Goal: Communication & Community: Connect with others

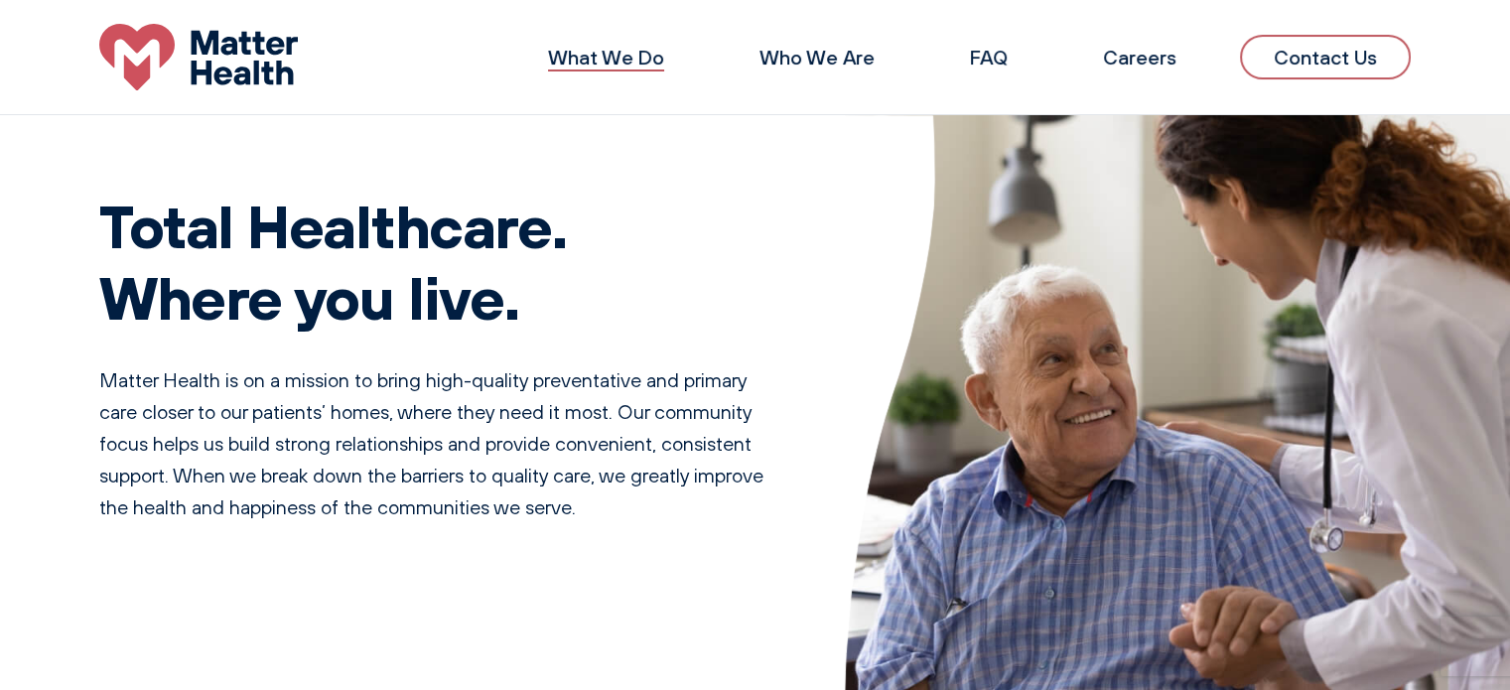
click at [602, 49] on link "What We Do" at bounding box center [606, 57] width 116 height 25
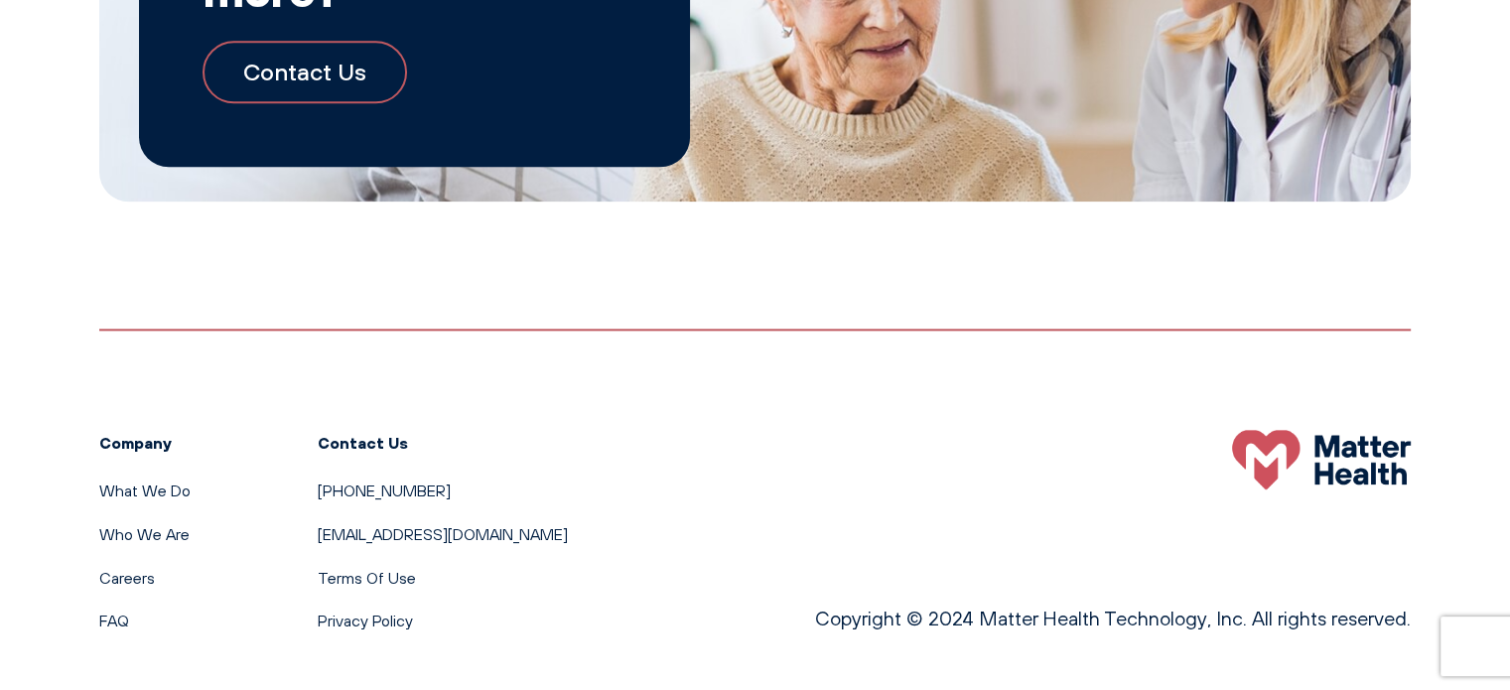
scroll to position [2312, 0]
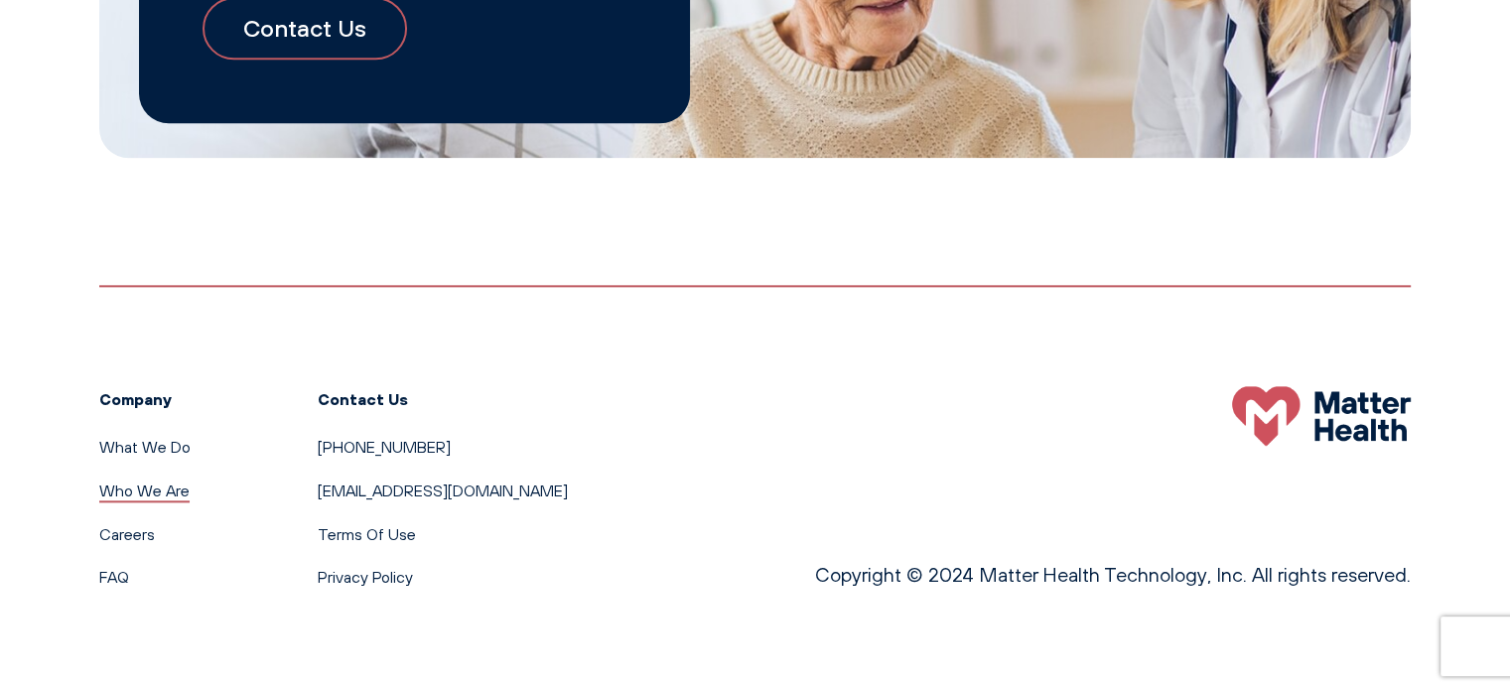
click at [153, 497] on link "Who We Are" at bounding box center [144, 490] width 90 height 20
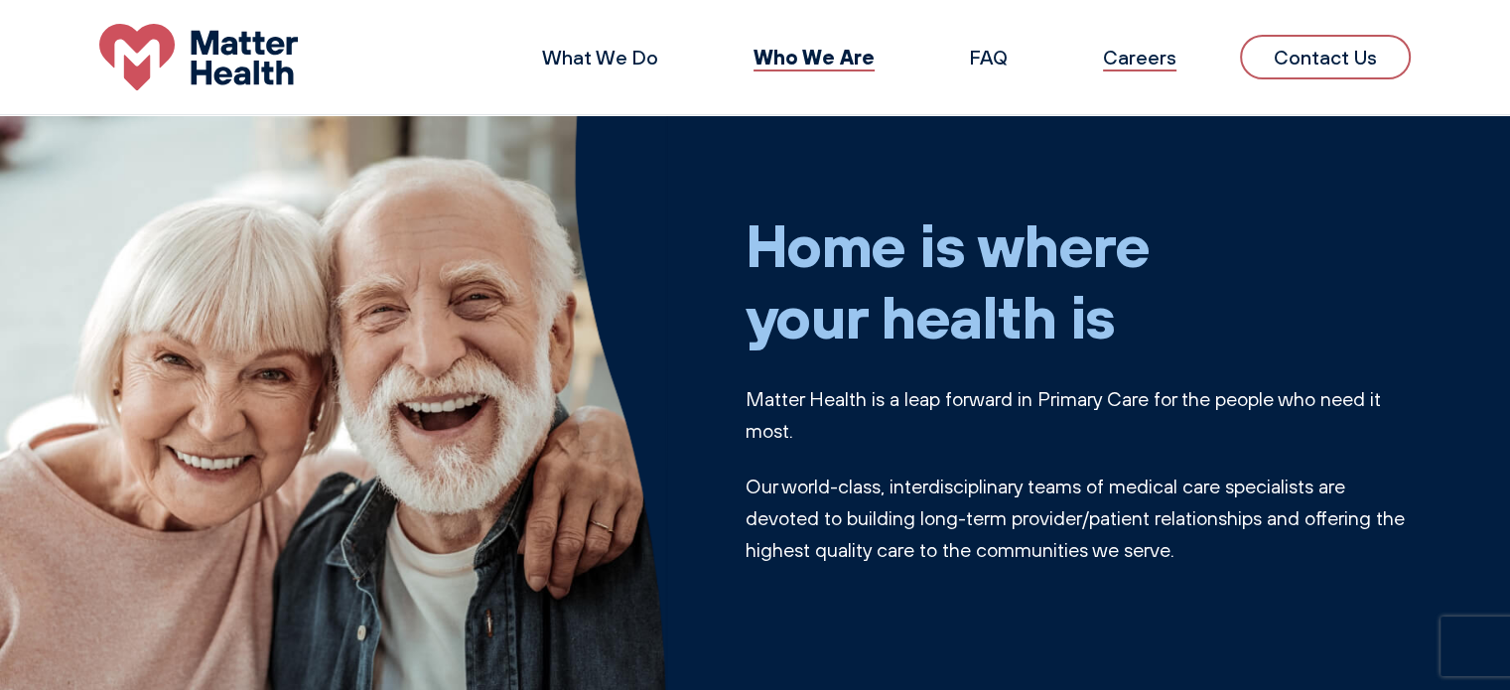
click at [1149, 61] on link "Careers" at bounding box center [1139, 57] width 73 height 25
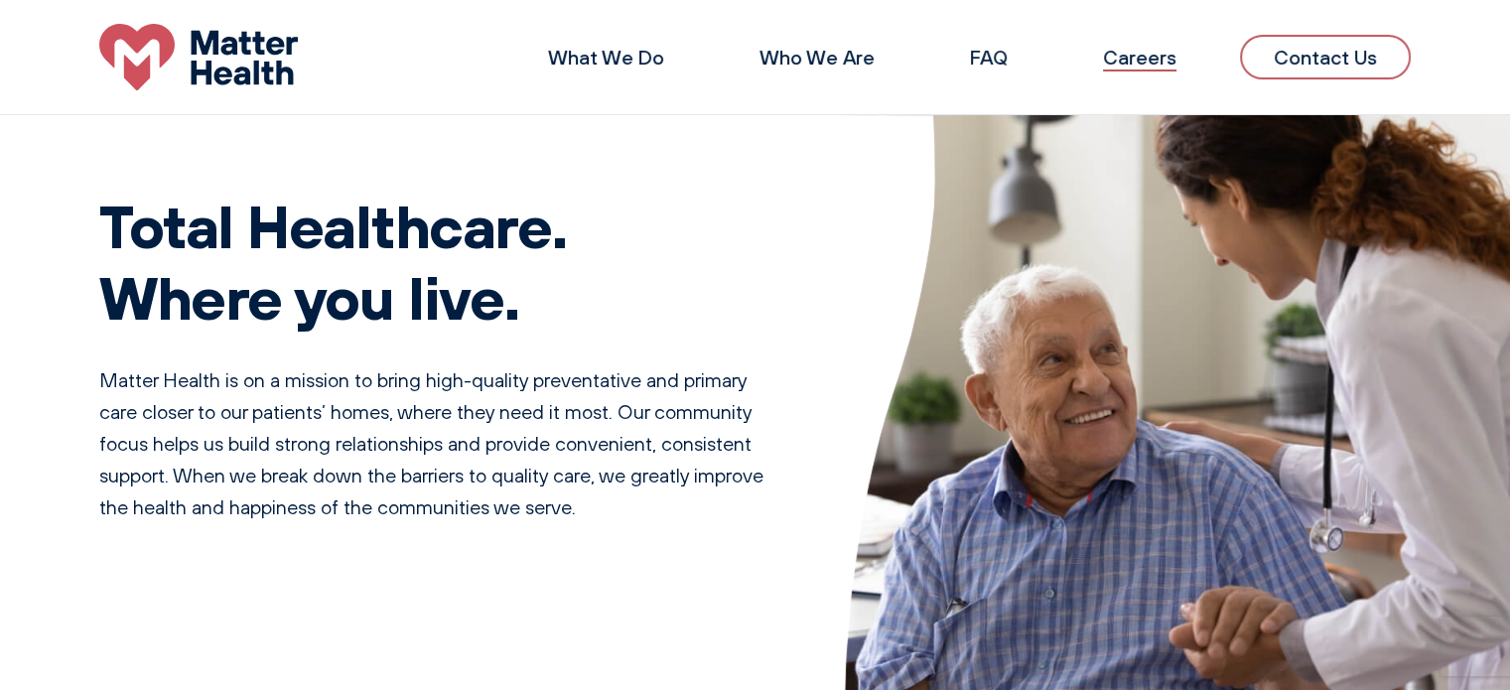
click at [1171, 63] on link "Careers" at bounding box center [1139, 57] width 73 height 25
click at [996, 60] on link "FAQ" at bounding box center [989, 57] width 38 height 25
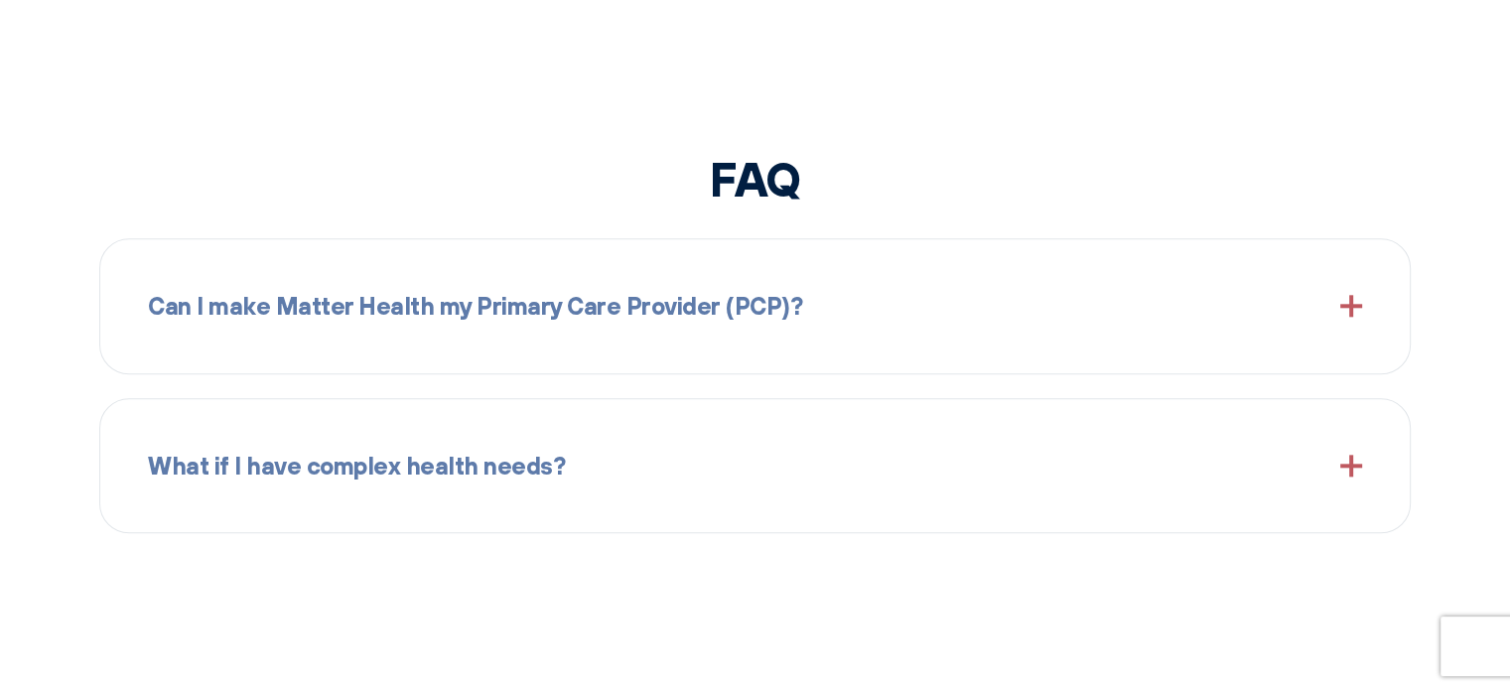
scroll to position [2096, 0]
click at [904, 275] on div "Can I make Matter Health my Primary Care Provider (PCP)?" at bounding box center [755, 304] width 1214 height 85
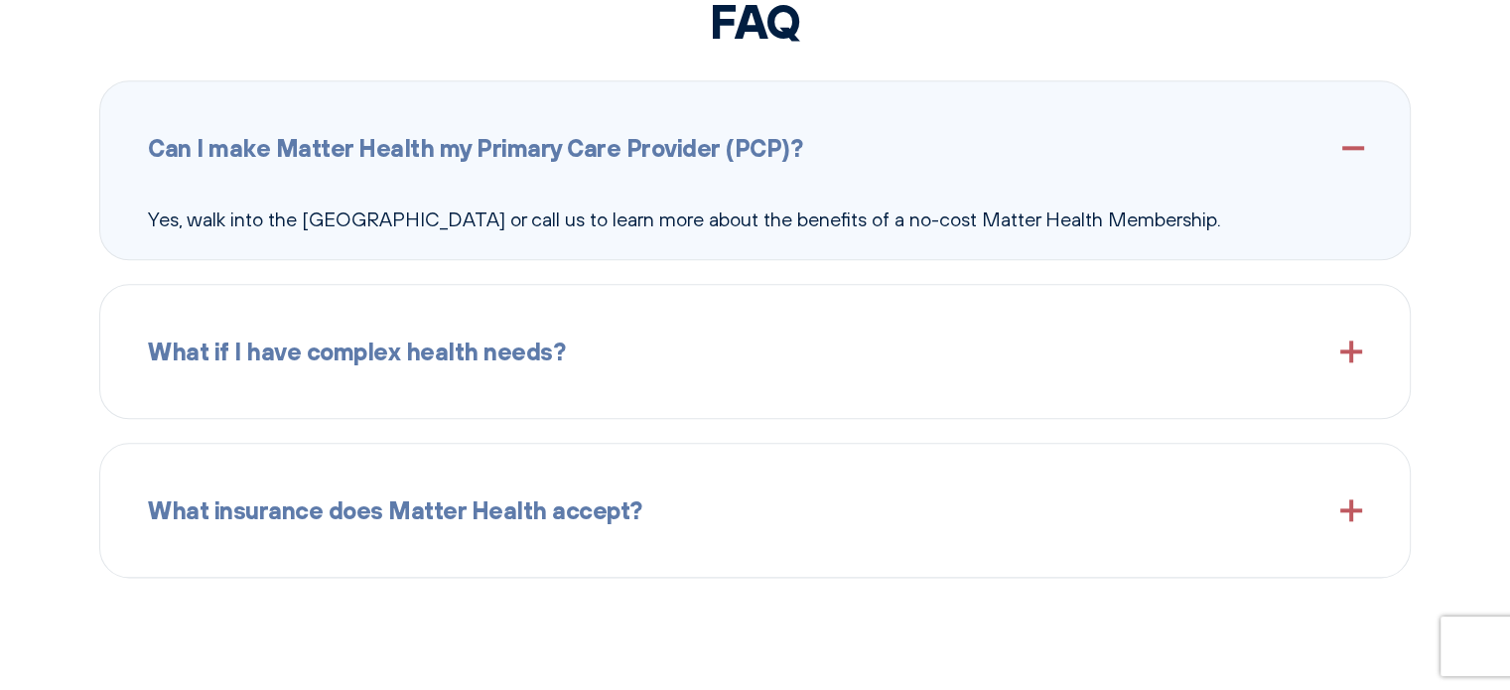
scroll to position [2295, 0]
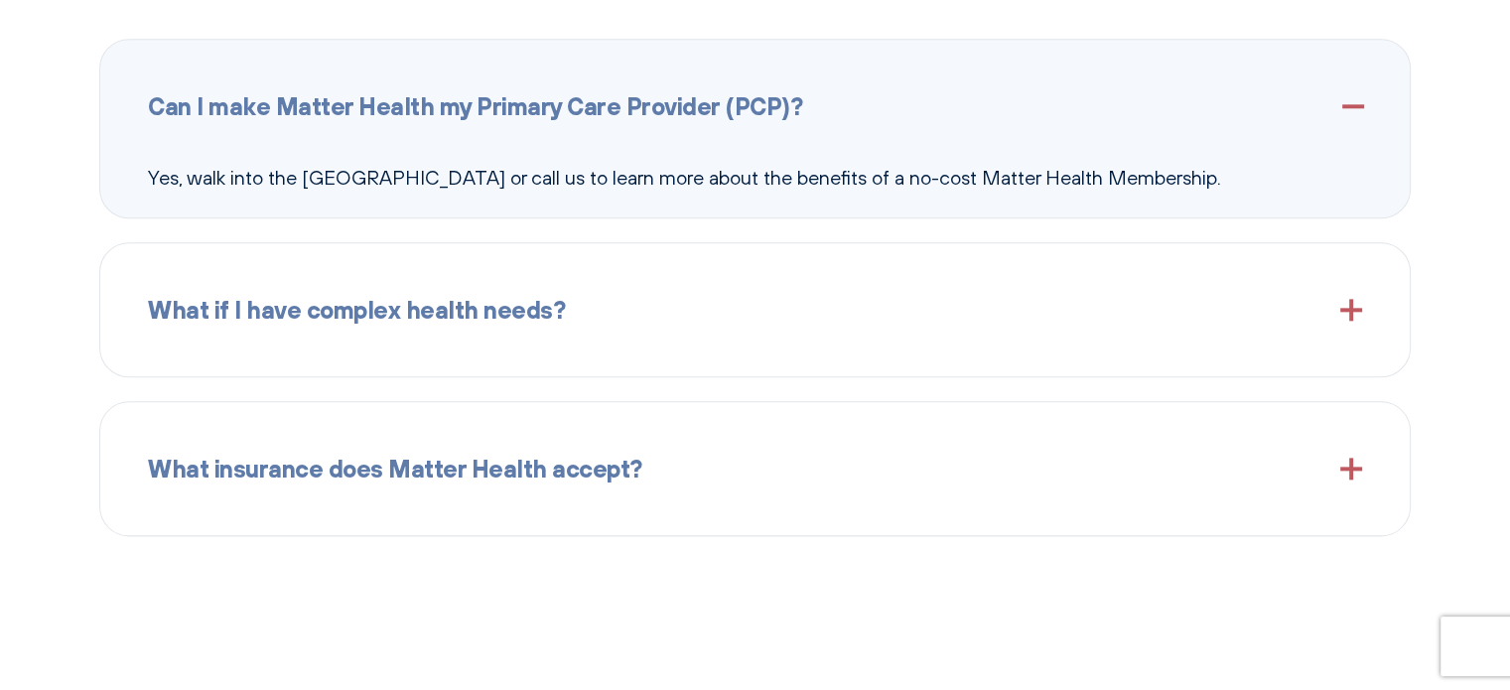
click at [504, 322] on span "What if I have complex health needs?" at bounding box center [356, 310] width 417 height 38
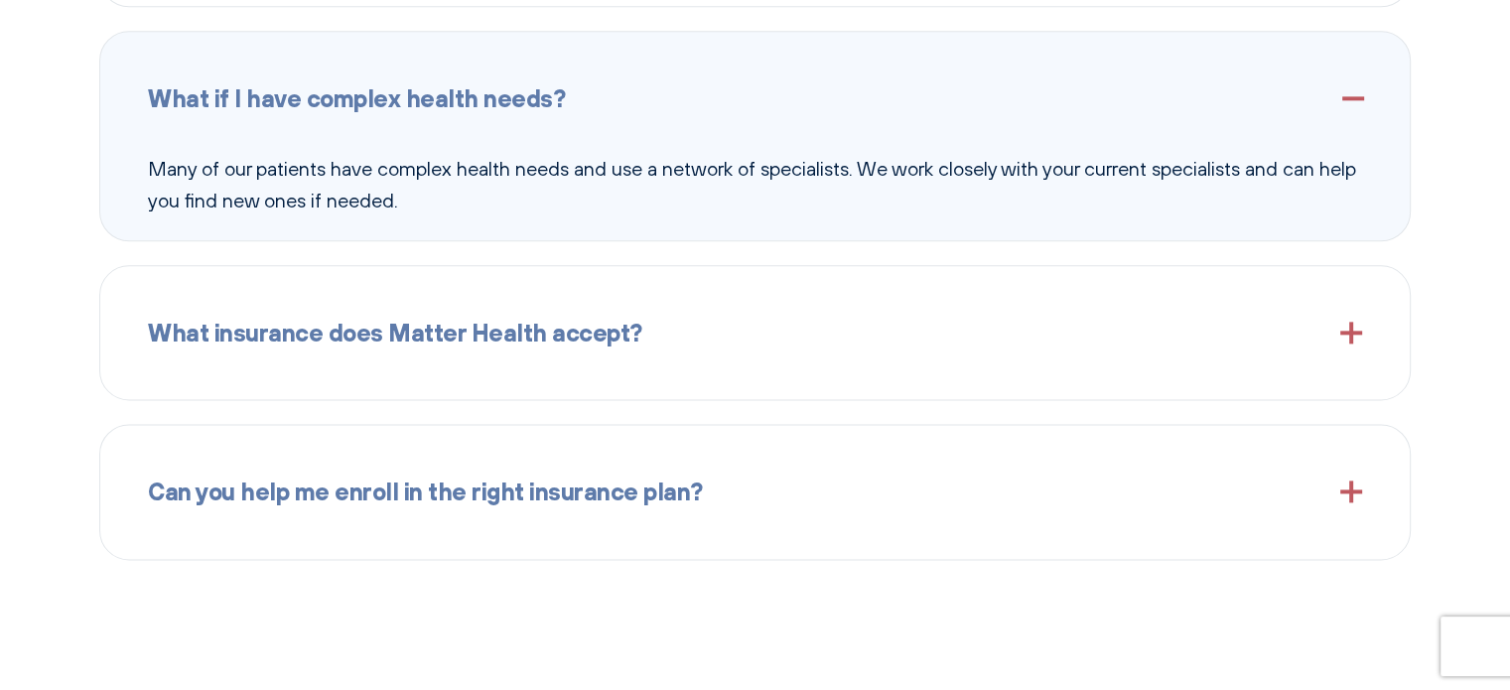
scroll to position [2493, 0]
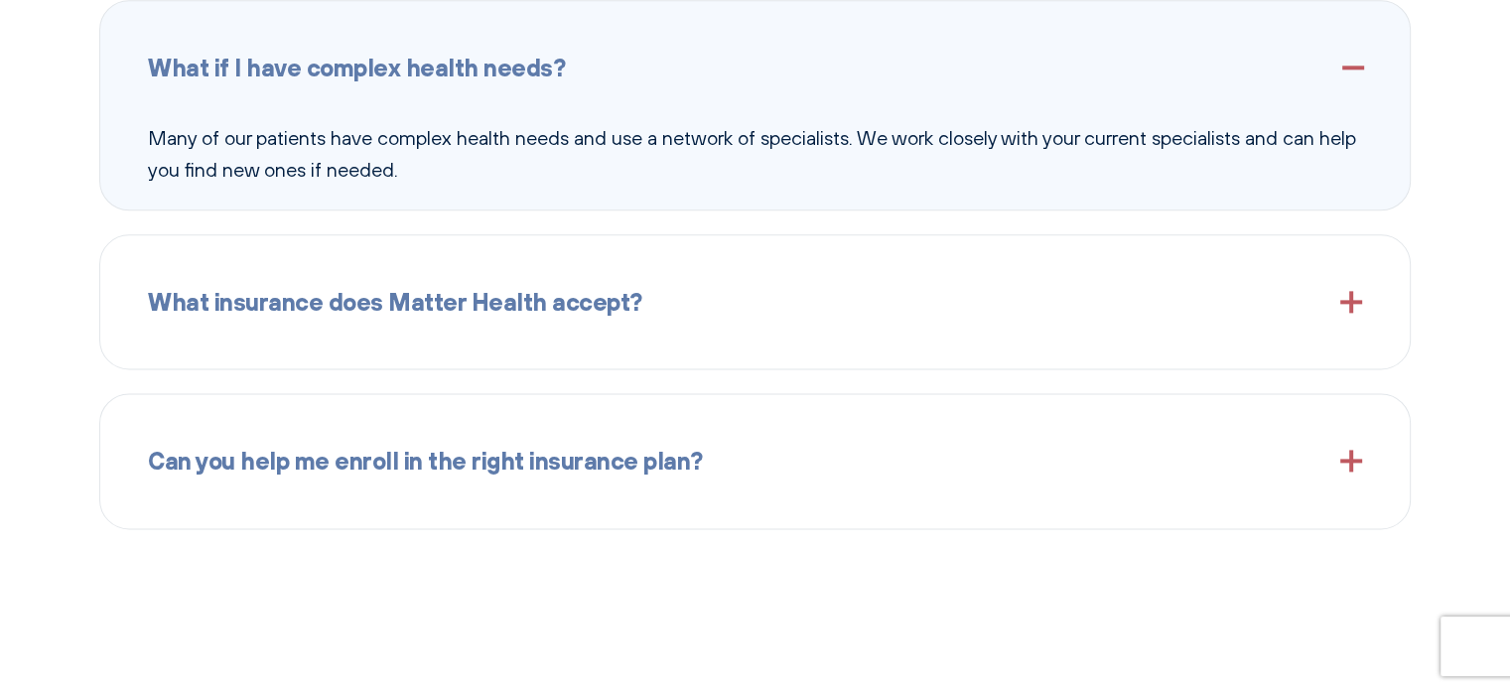
click at [504, 305] on span "What insurance does Matter Health accept?" at bounding box center [395, 302] width 494 height 38
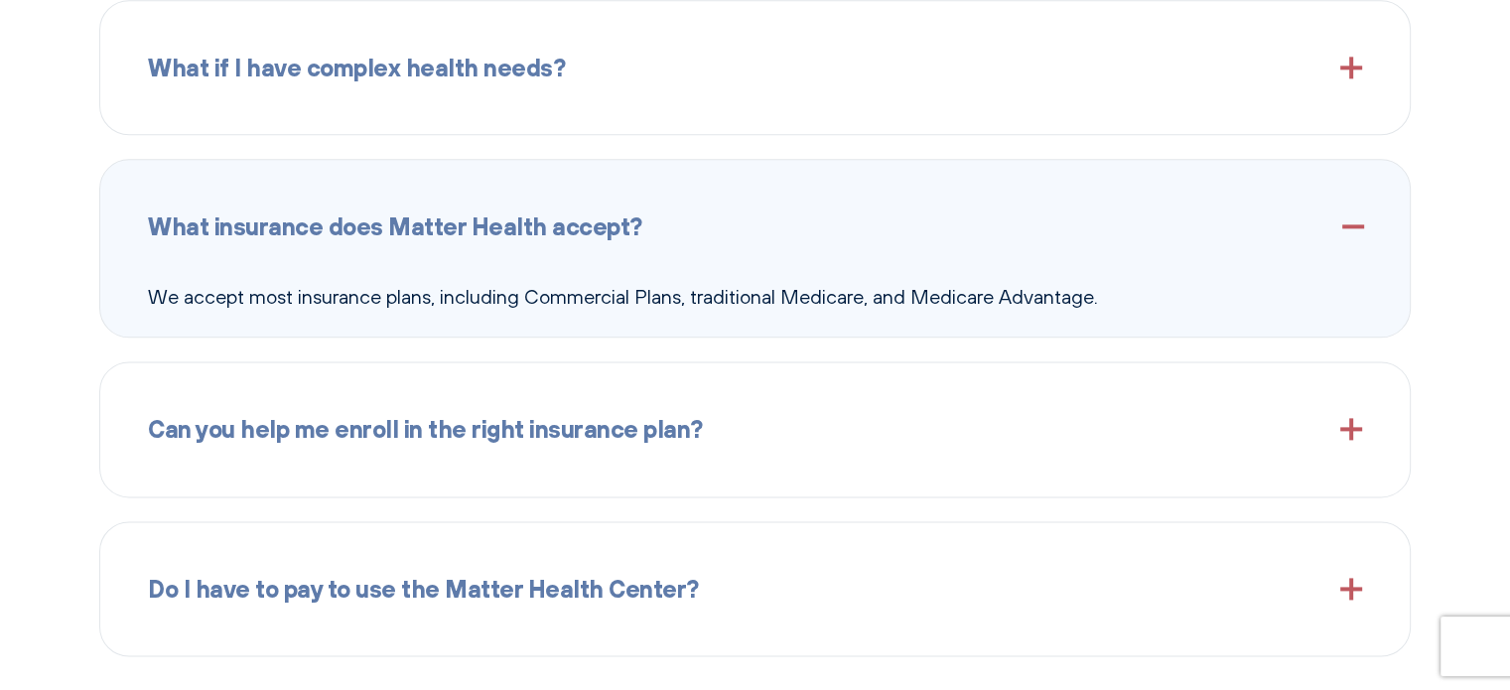
scroll to position [2692, 0]
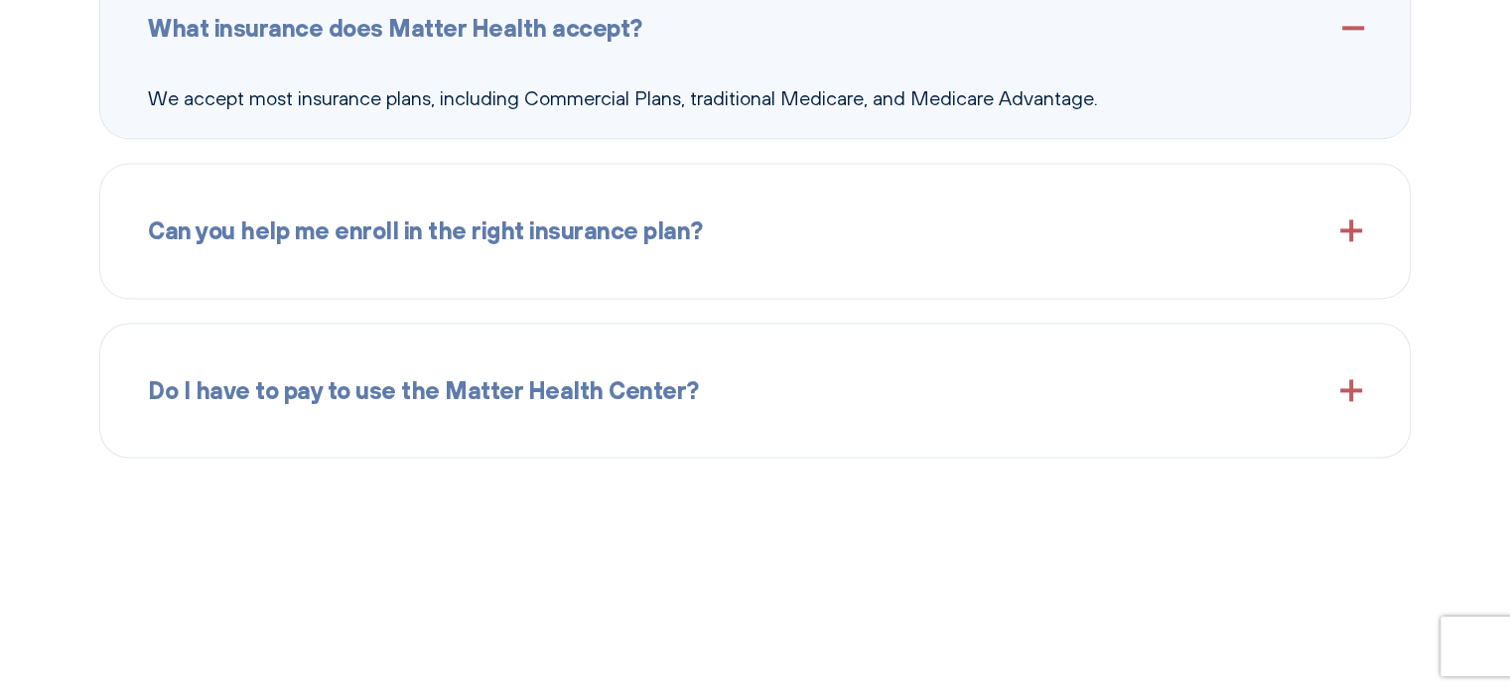
click at [542, 240] on span "Can you help me enroll in the right insurance plan?" at bounding box center [425, 230] width 555 height 38
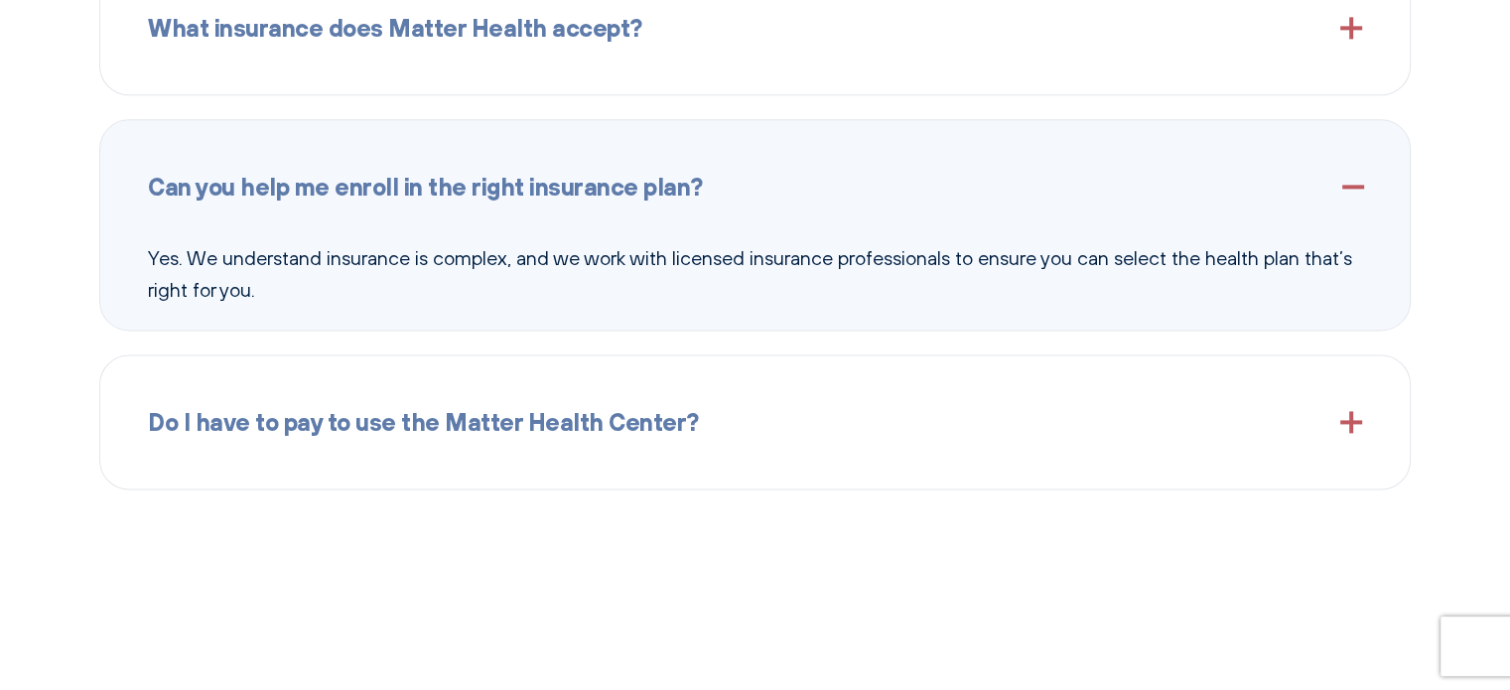
click at [515, 417] on span "Do I have to pay to use the Matter Health Center?" at bounding box center [423, 422] width 551 height 38
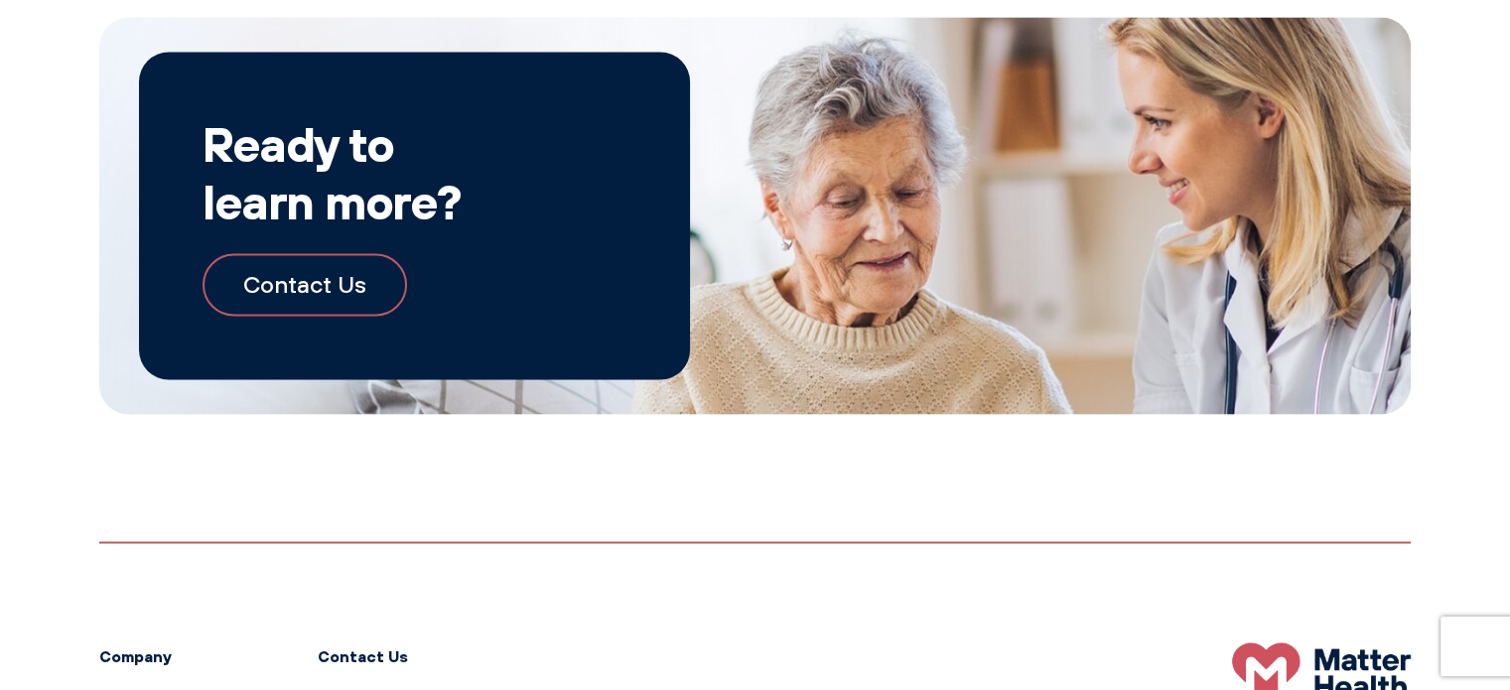
scroll to position [3486, 0]
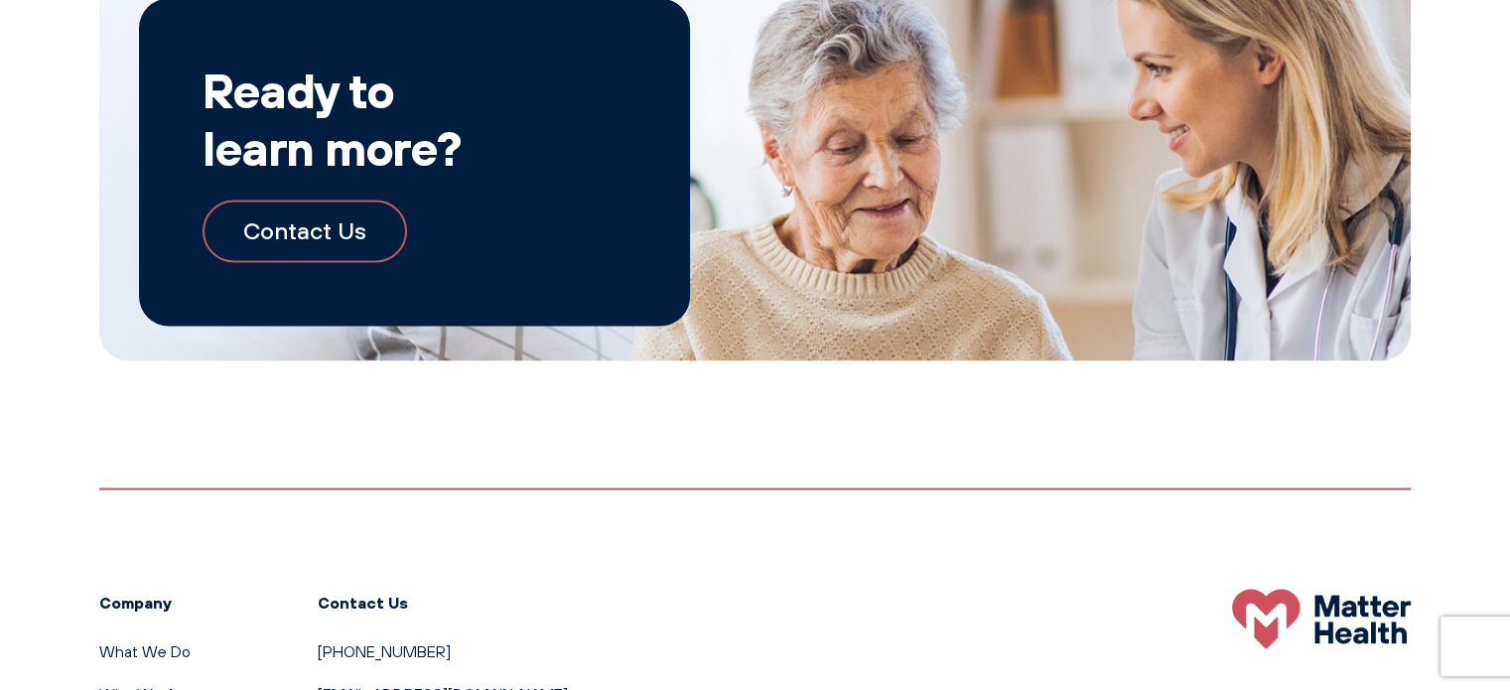
click at [316, 216] on link "Contact Us" at bounding box center [304, 230] width 204 height 62
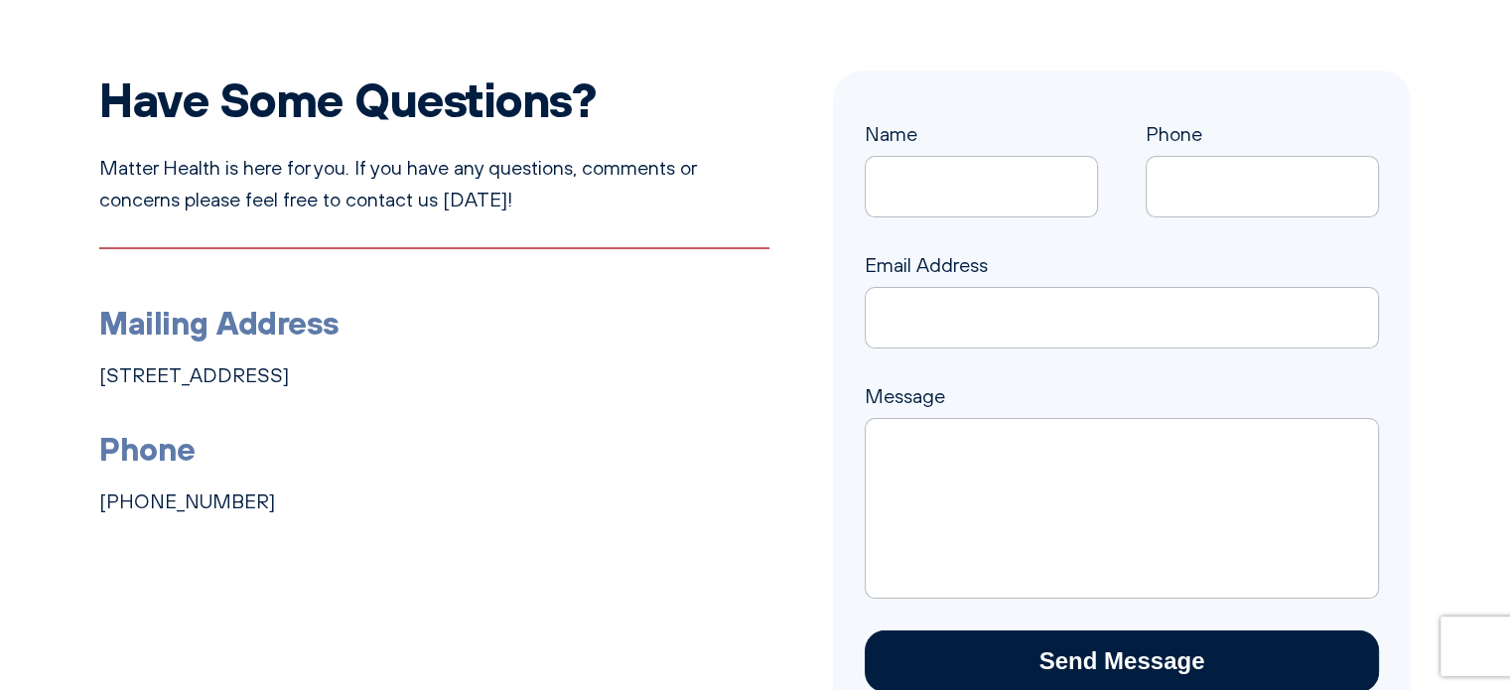
scroll to position [198, 0]
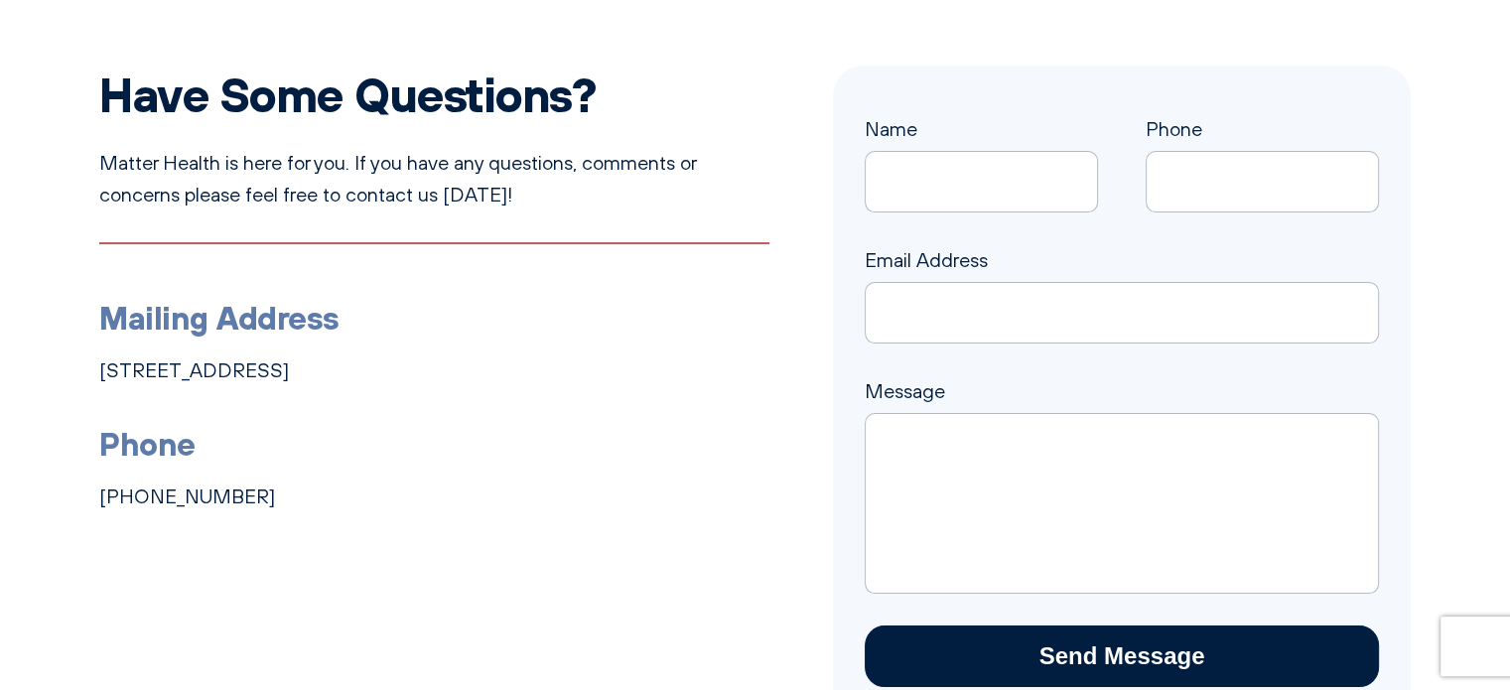
click at [936, 187] on input "Name" at bounding box center [980, 182] width 233 height 62
type input "[PERSON_NAME]"
type input "3146731201"
type input "[PERSON_NAME][EMAIL_ADDRESS][DOMAIN_NAME]"
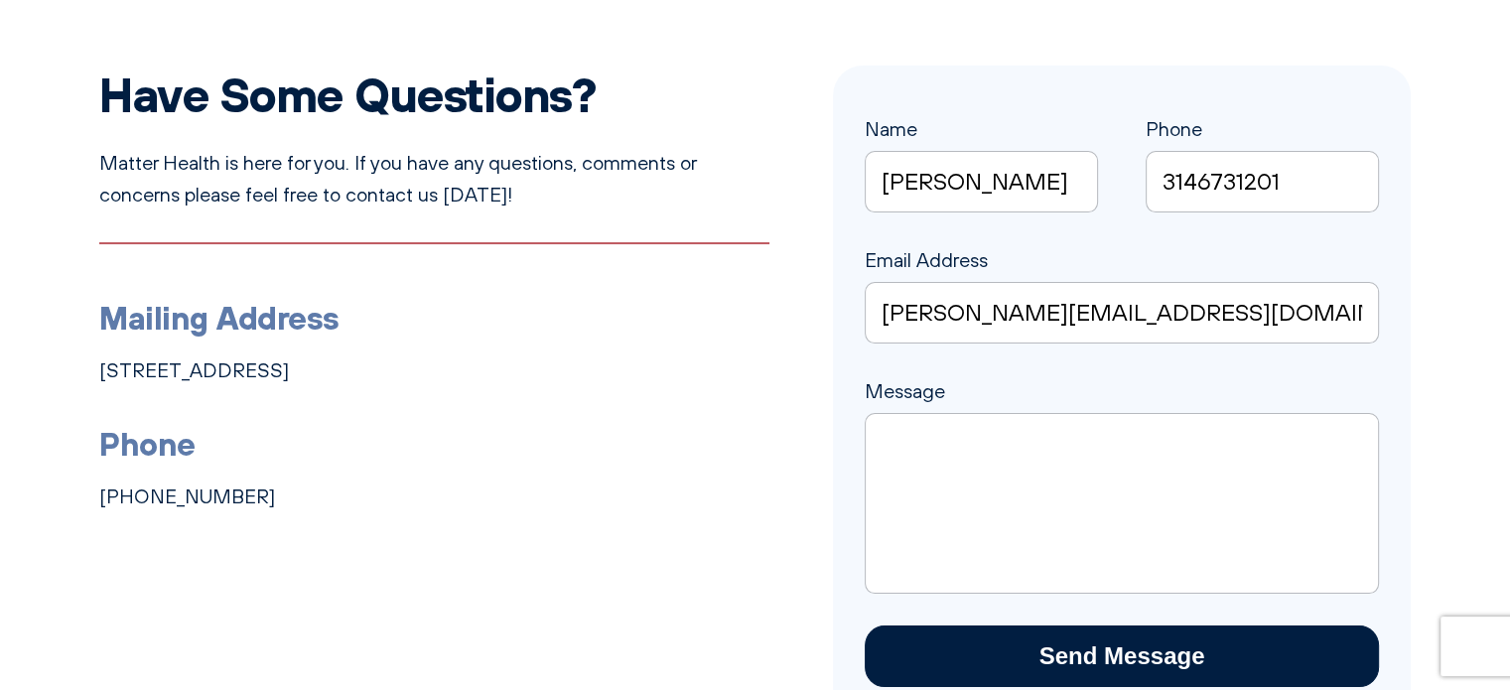
click at [992, 461] on textarea "Message" at bounding box center [1121, 503] width 514 height 181
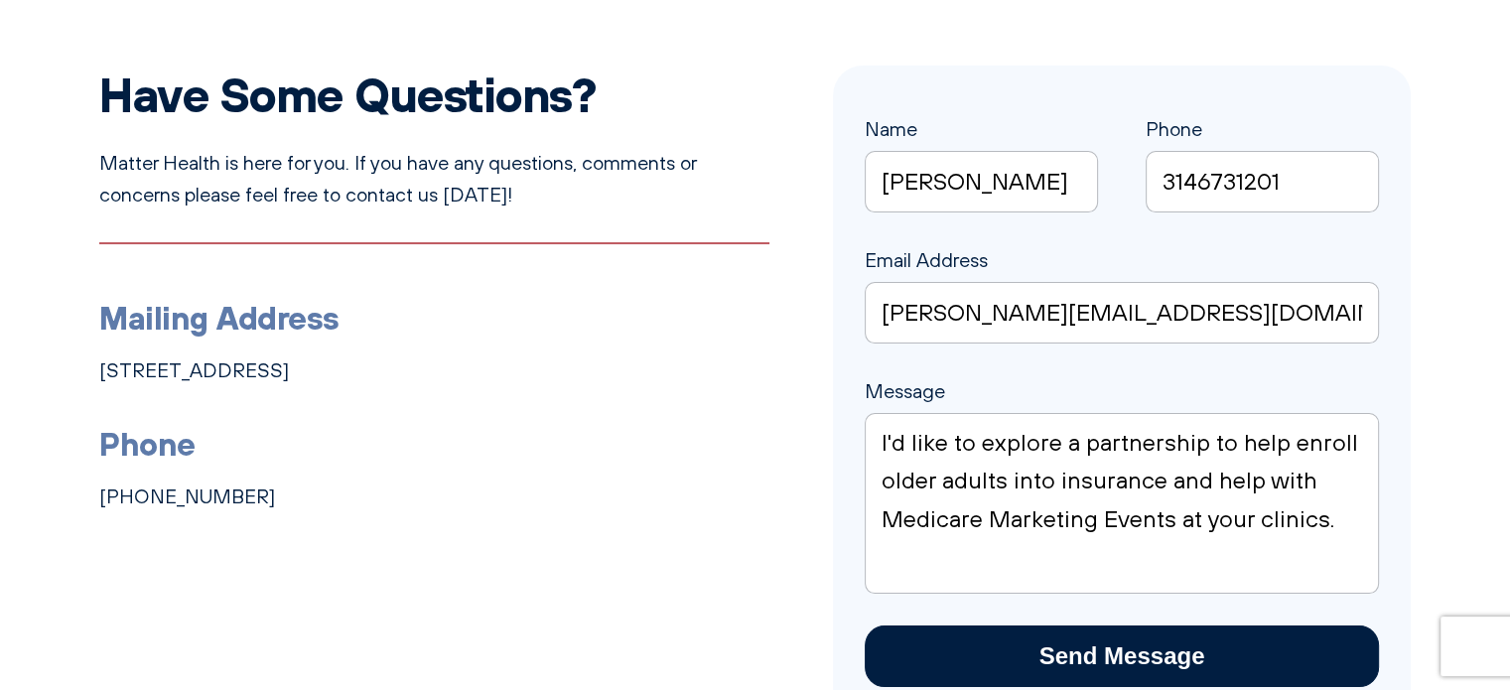
type textarea "I'd like to explore a partnership to help enroll older adults into insurance an…"
click at [1206, 656] on input "Send Message" at bounding box center [1121, 656] width 514 height 62
